Goal: Information Seeking & Learning: Learn about a topic

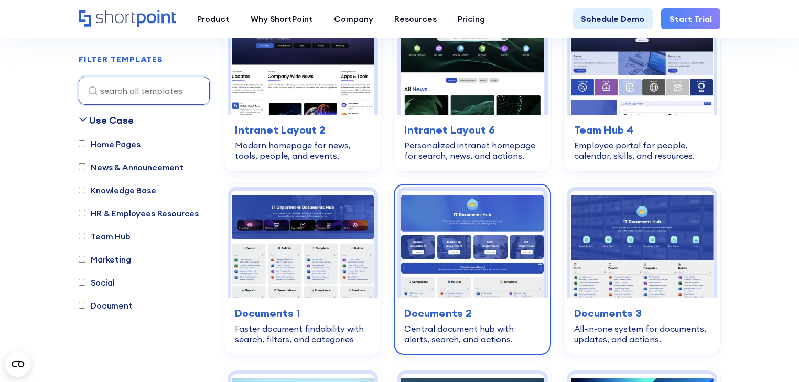
scroll to position [504, 0]
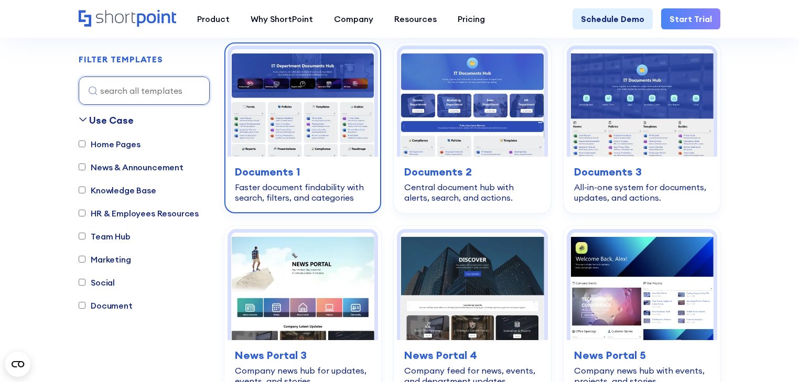
click at [311, 124] on img at bounding box center [302, 103] width 143 height 108
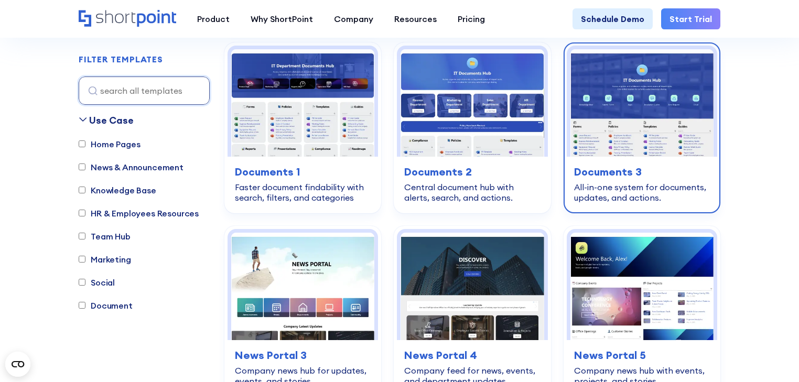
click at [655, 84] on img at bounding box center [642, 103] width 143 height 108
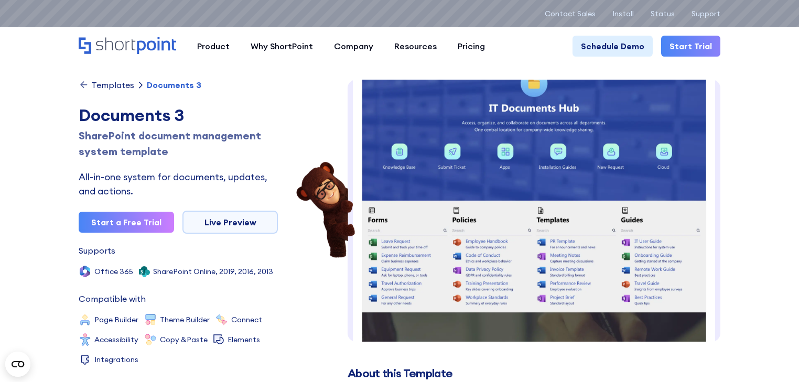
scroll to position [84, 0]
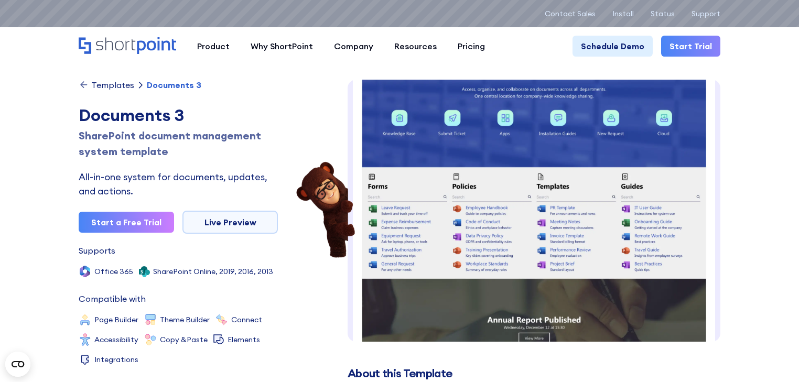
click at [581, 198] on img at bounding box center [534, 284] width 373 height 577
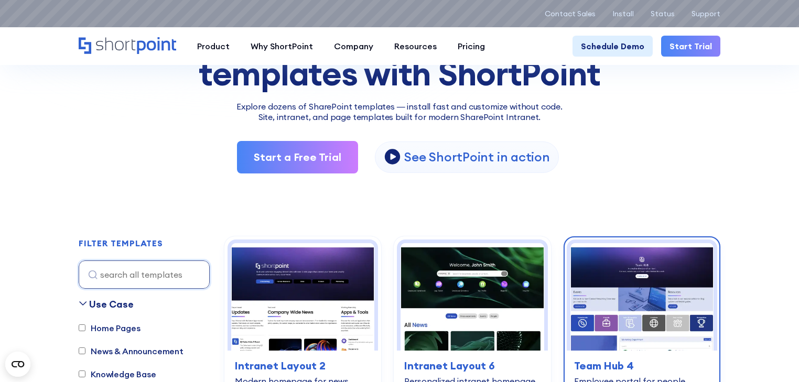
scroll to position [252, 0]
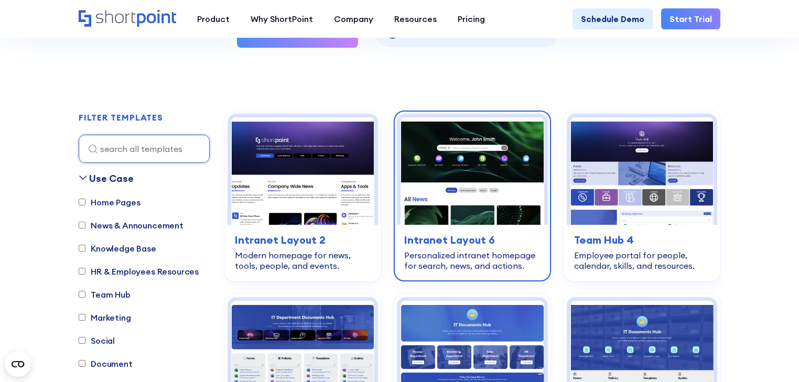
click at [431, 177] on img at bounding box center [472, 171] width 143 height 108
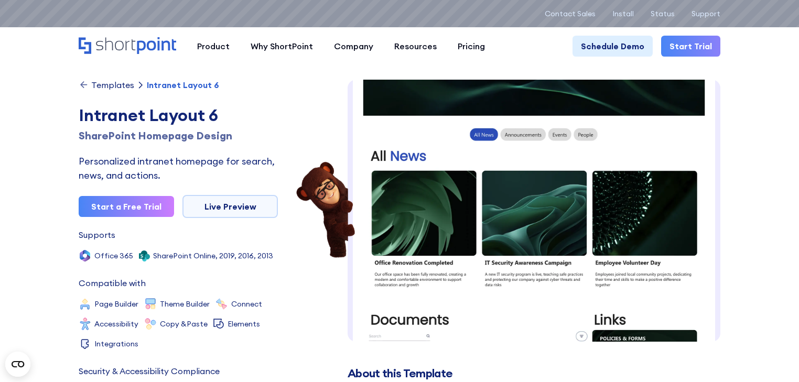
scroll to position [126, 0]
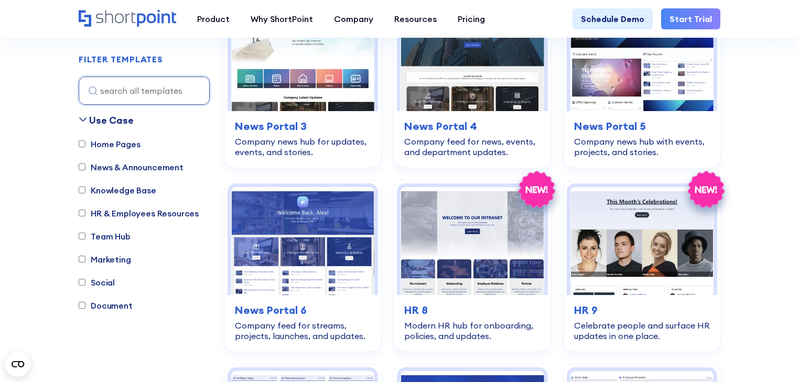
scroll to position [797, 0]
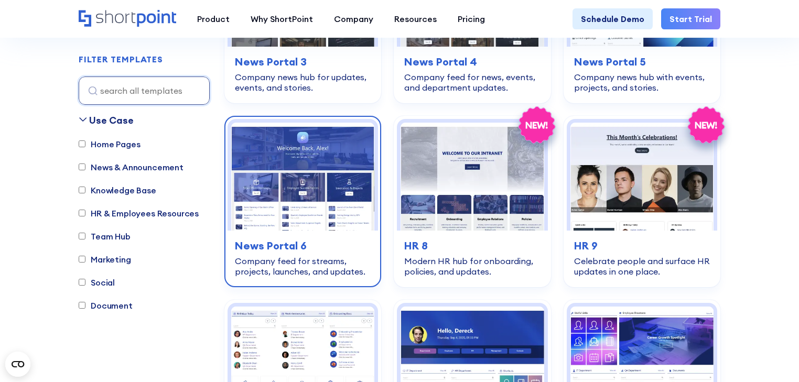
click at [259, 204] on img at bounding box center [302, 177] width 143 height 108
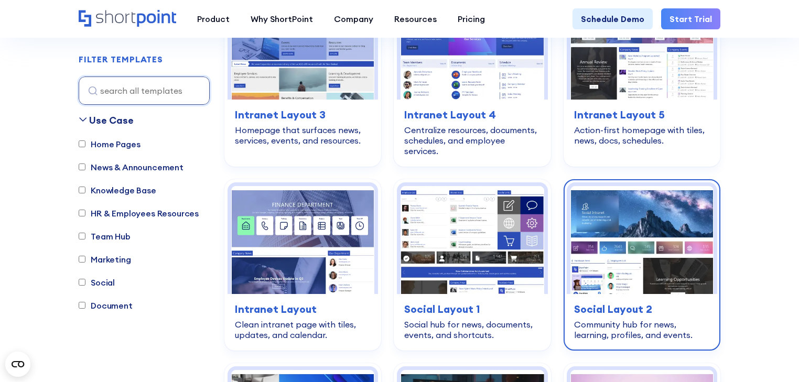
scroll to position [2143, 0]
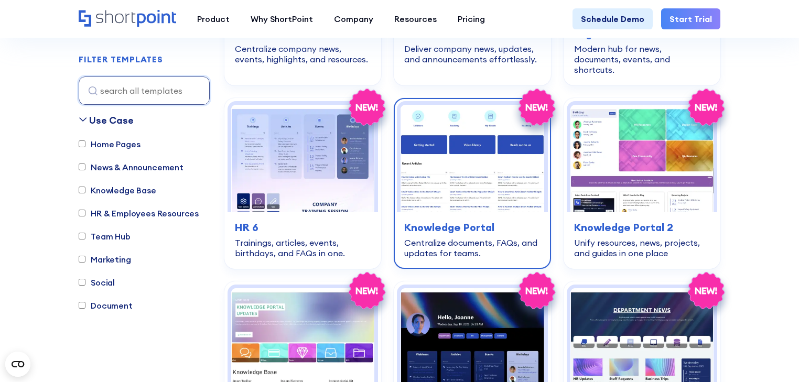
click at [424, 107] on img at bounding box center [472, 159] width 143 height 108
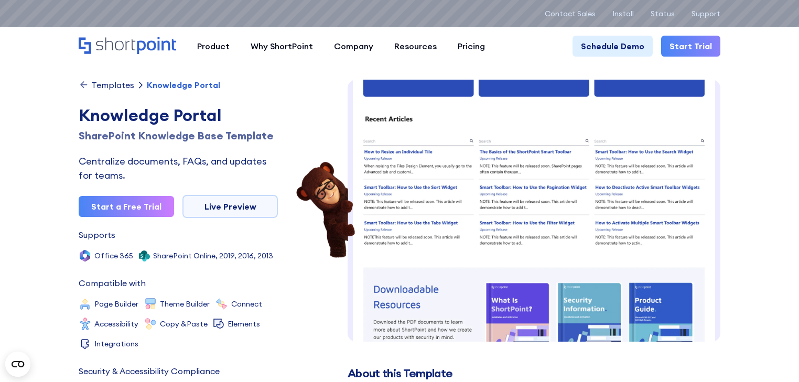
scroll to position [210, 0]
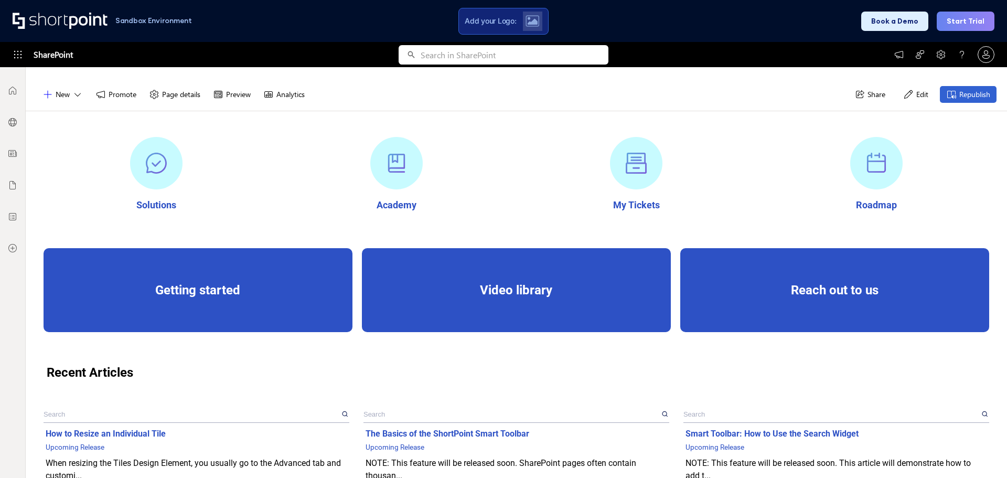
scroll to position [52, 0]
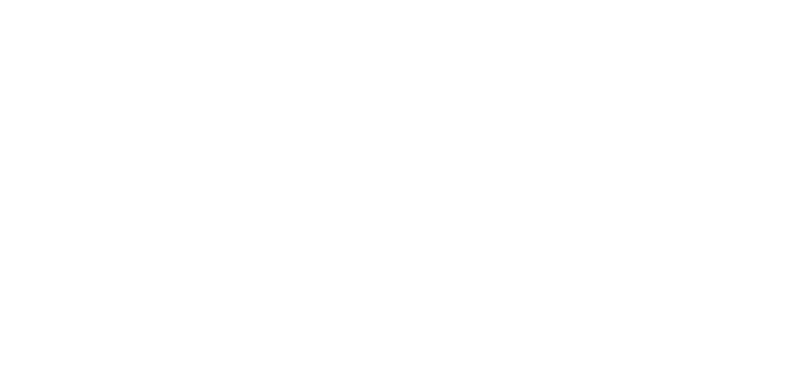
scroll to position [3822, 0]
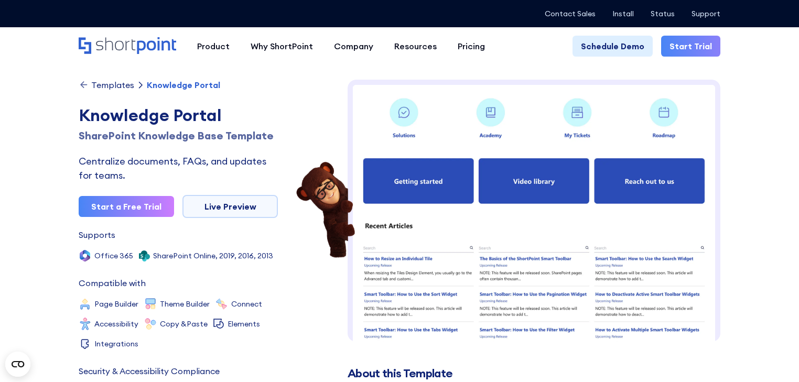
scroll to position [10, 0]
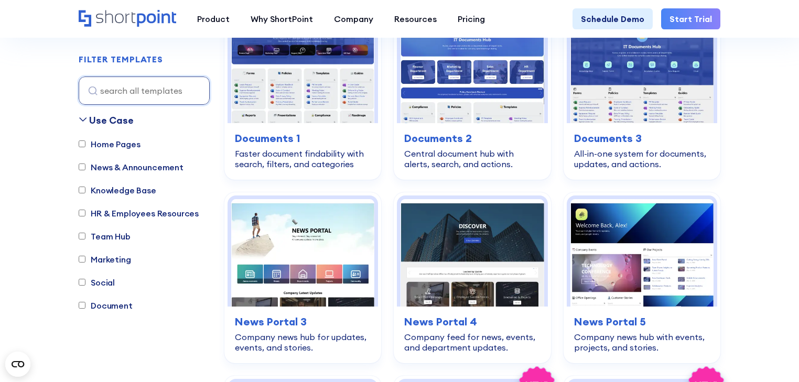
scroll to position [546, 0]
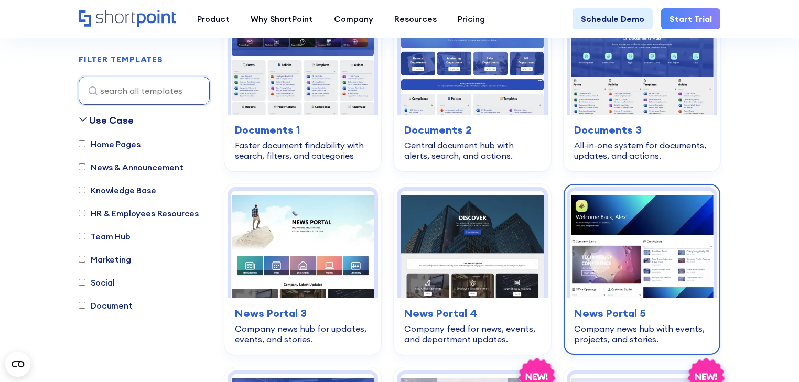
click at [656, 260] on img at bounding box center [642, 245] width 143 height 108
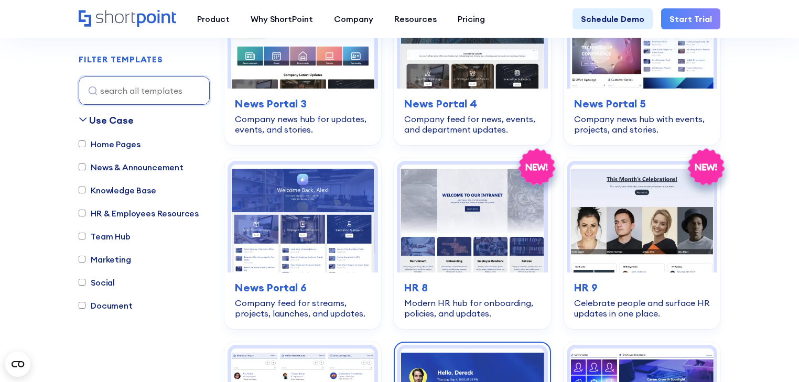
scroll to position [835, 0]
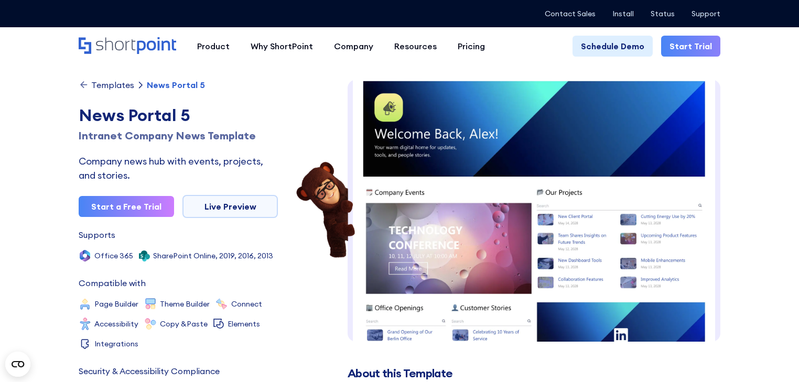
scroll to position [16, 0]
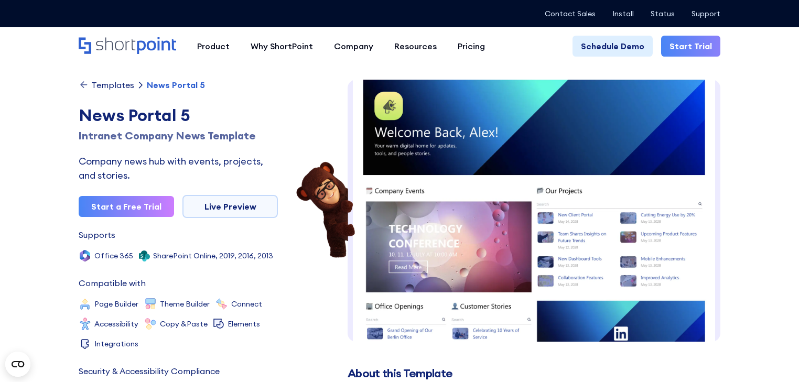
click at [500, 199] on img at bounding box center [534, 341] width 373 height 554
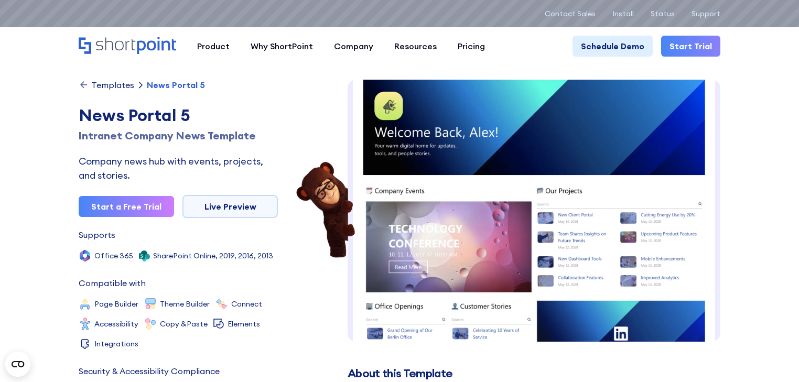
scroll to position [0, 0]
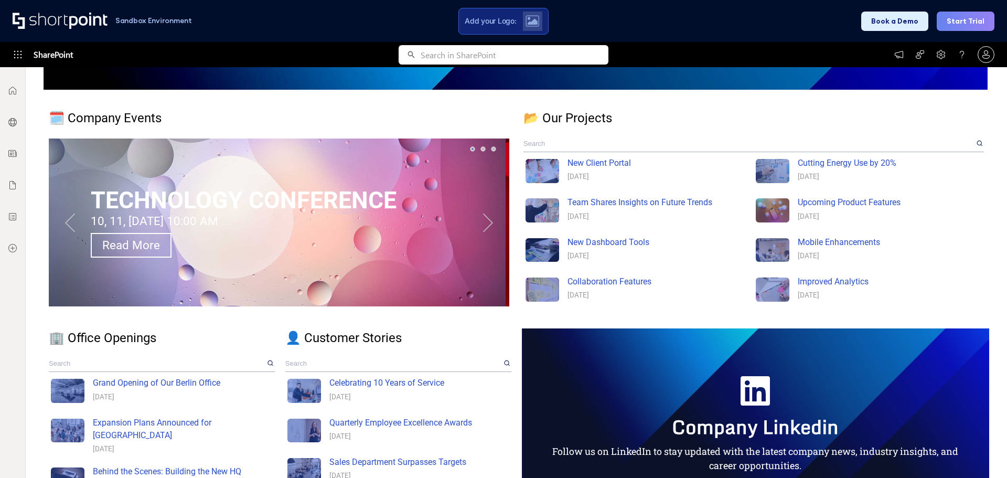
scroll to position [367, 0]
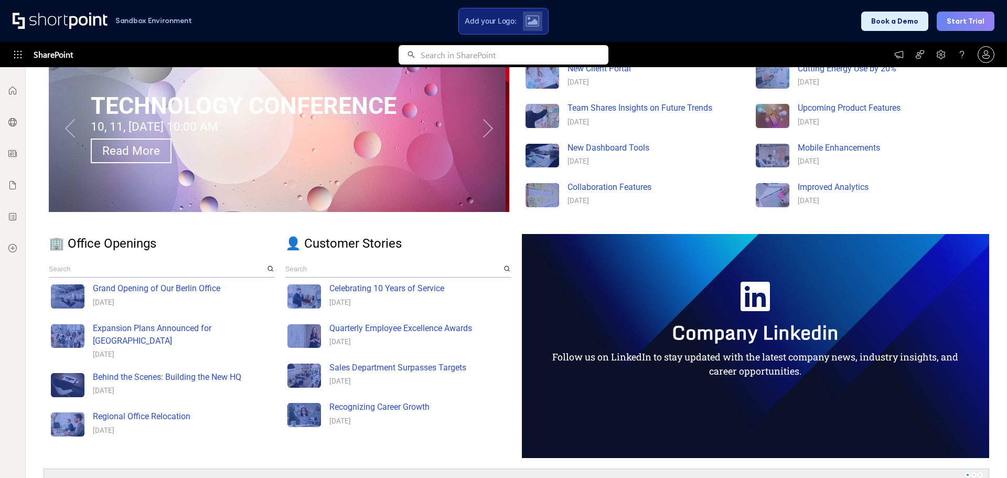
click at [480, 124] on button "Next" at bounding box center [488, 127] width 21 height 21
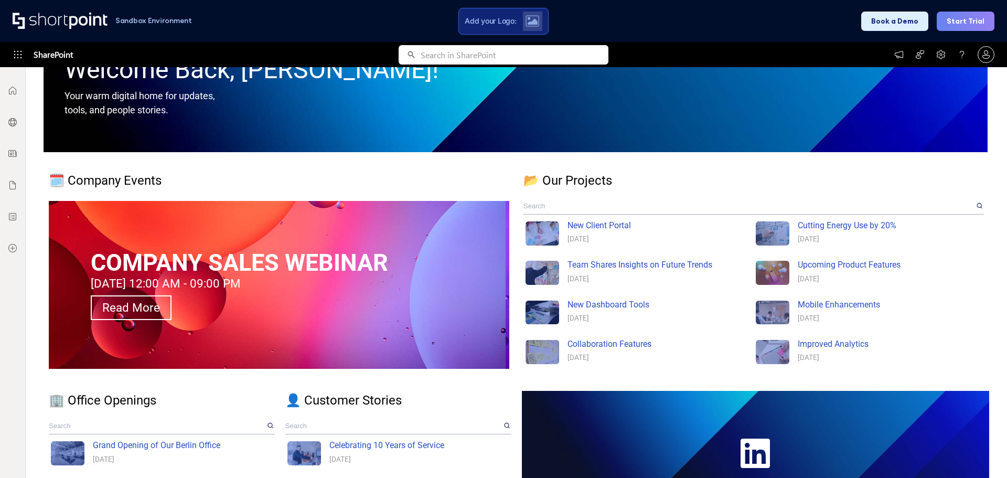
scroll to position [210, 0]
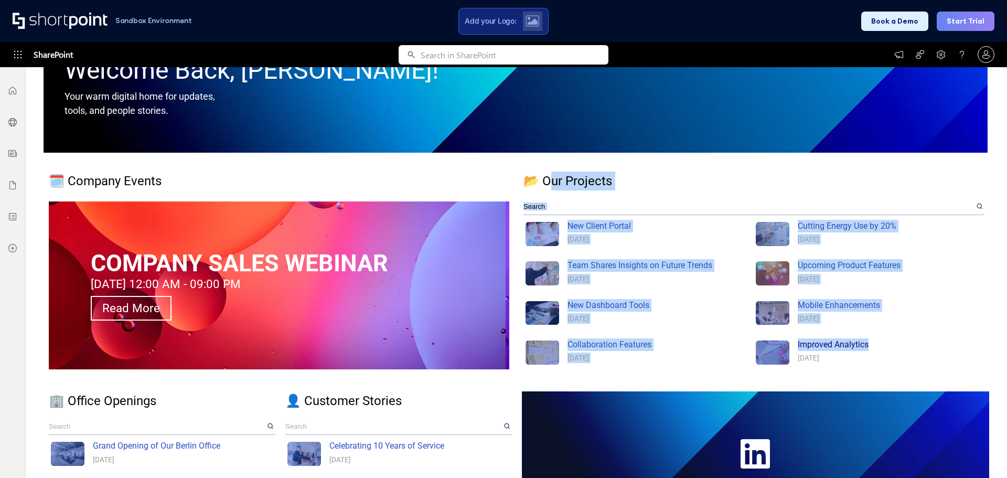
drag, startPoint x: 570, startPoint y: 184, endPoint x: 928, endPoint y: 346, distance: 392.7
click at [928, 346] on div "📂 Our Projects New Client Portal May 14, 2028 Cutting Energy Use by 20% May 13,…" at bounding box center [756, 274] width 466 height 204
click at [938, 264] on div "Upcoming Product Features" at bounding box center [890, 265] width 184 height 13
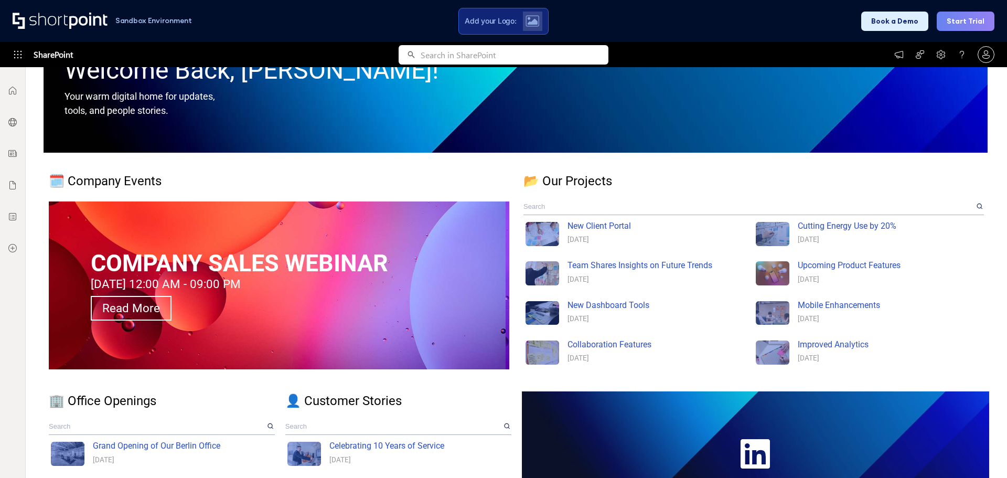
click at [686, 156] on div "Welcome Back, Alex! Your warm digital home for updates, tools, and people stori…" at bounding box center [516, 450] width 952 height 985
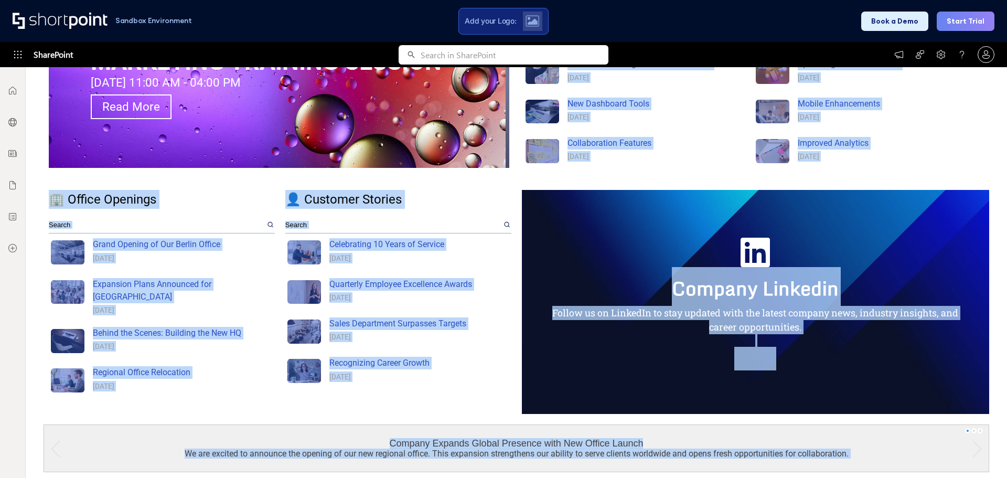
drag, startPoint x: 533, startPoint y: 174, endPoint x: 516, endPoint y: 471, distance: 296.9
click at [616, 477] on div "Welcome Back, Alex! Your warm digital home for updates, tools, and people stori…" at bounding box center [516, 248] width 952 height 985
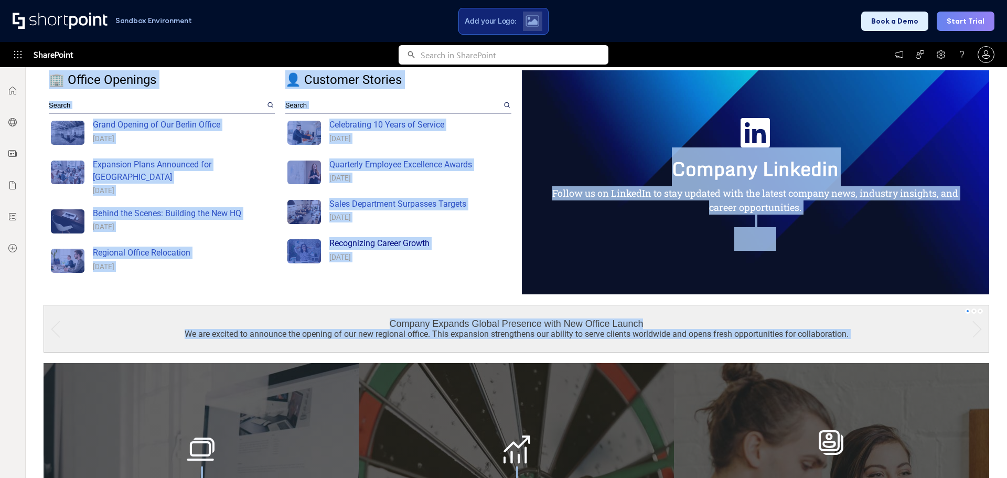
click at [469, 248] on div "Recognizing Career Growth" at bounding box center [419, 243] width 180 height 13
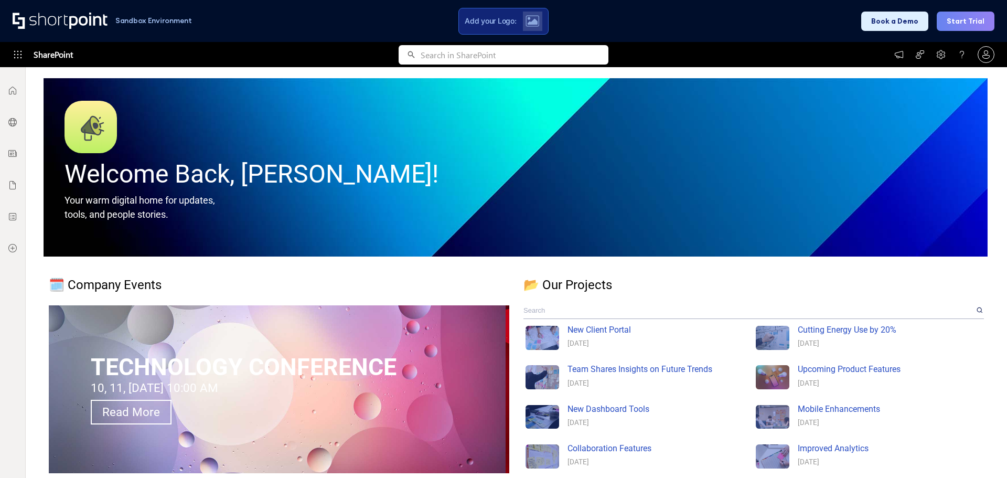
scroll to position [0, 0]
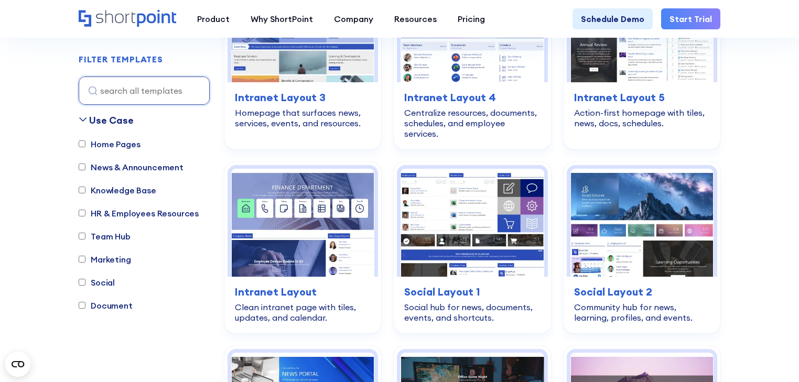
scroll to position [1746, 0]
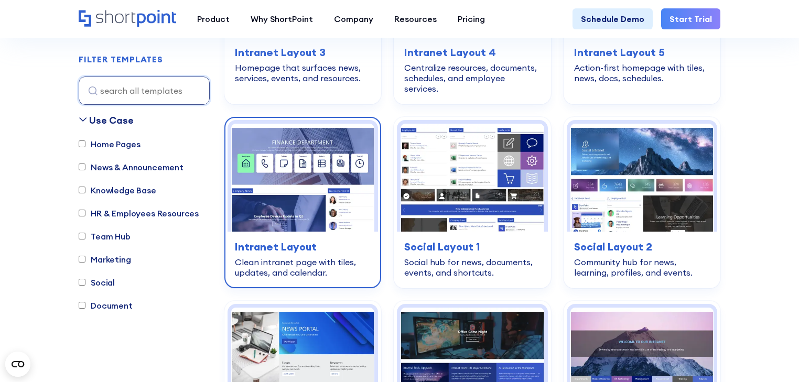
click at [292, 185] on img at bounding box center [302, 178] width 143 height 108
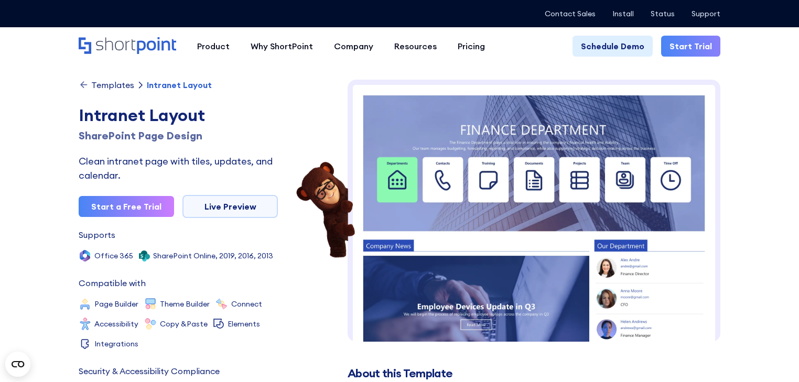
click at [582, 222] on img at bounding box center [534, 298] width 373 height 436
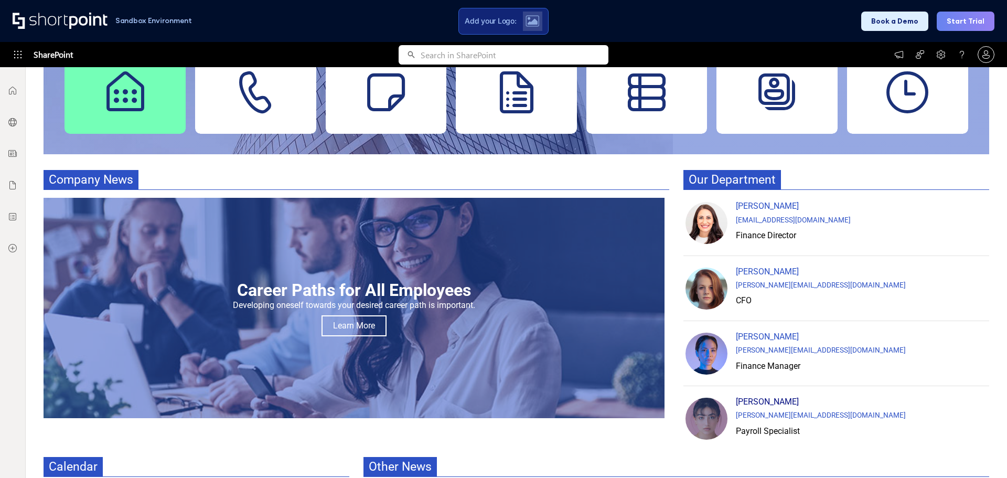
scroll to position [206, 0]
